Goal: Transaction & Acquisition: Download file/media

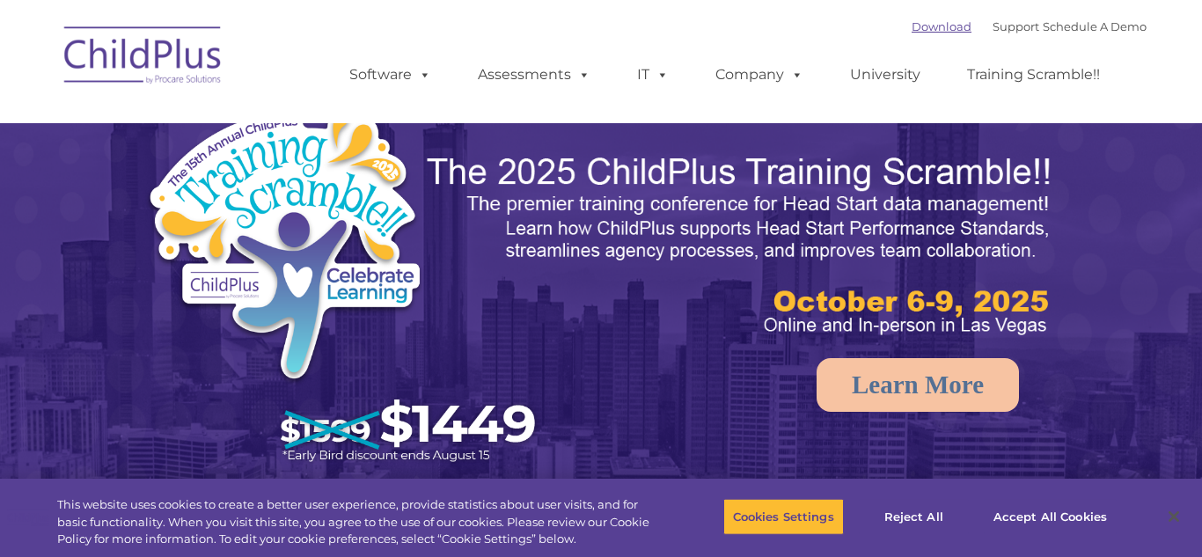
select select "MEDIUM"
click at [926, 28] on link "Download" at bounding box center [942, 26] width 60 height 14
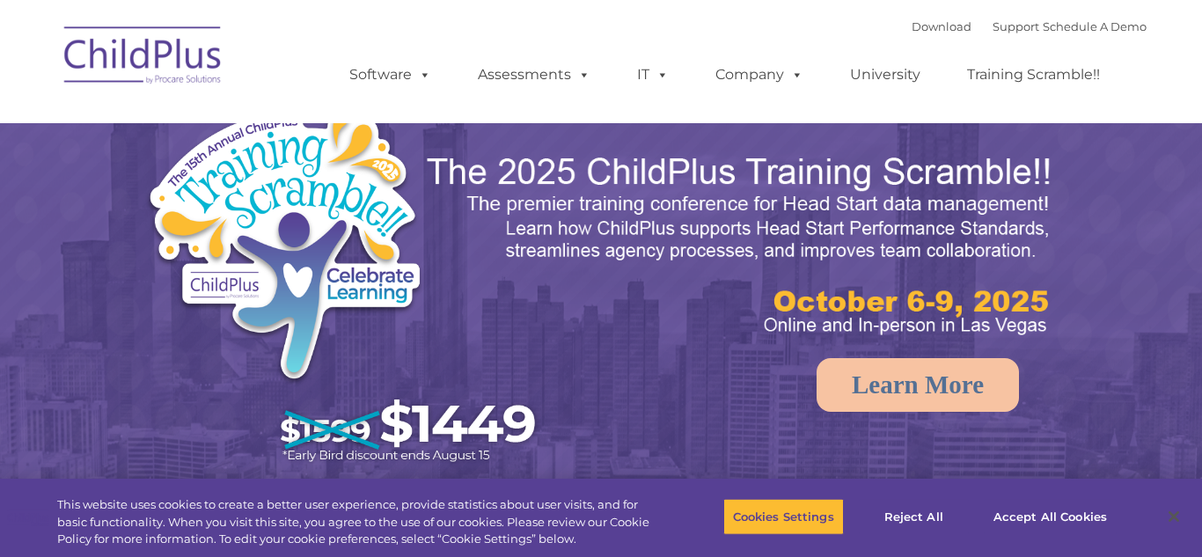
select select "MEDIUM"
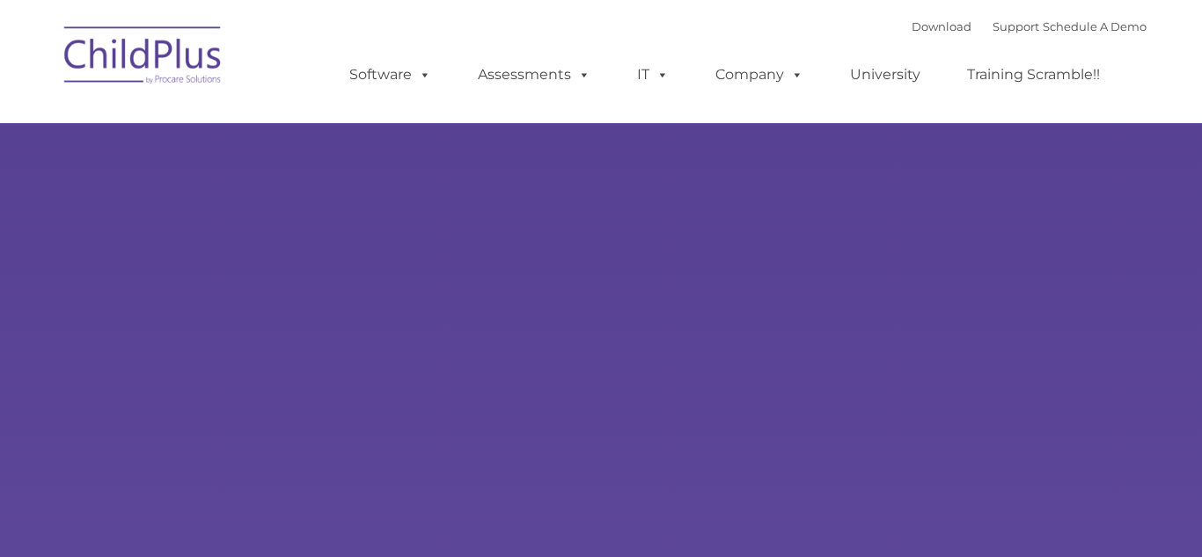
select select "MEDIUM"
